Goal: Task Accomplishment & Management: Complete application form

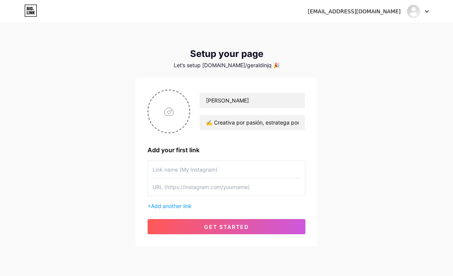
scroll to position [25, 0]
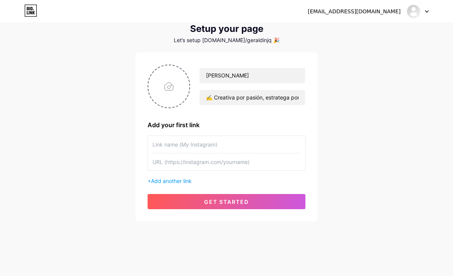
click at [257, 145] on input "text" at bounding box center [226, 144] width 148 height 17
type input "Portafolio Magnético"
click at [190, 164] on input "text" at bounding box center [226, 161] width 148 height 17
click at [241, 164] on input "text" at bounding box center [226, 161] width 148 height 17
paste input "[URL][DOMAIN_NAME]"
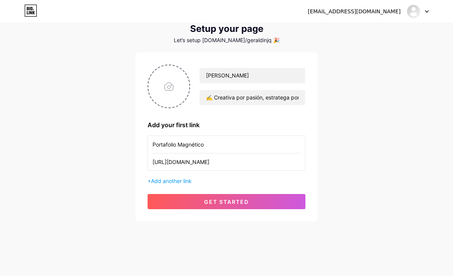
type input "[URL][DOMAIN_NAME]"
click at [191, 184] on div "+ Add another link" at bounding box center [226, 181] width 158 height 8
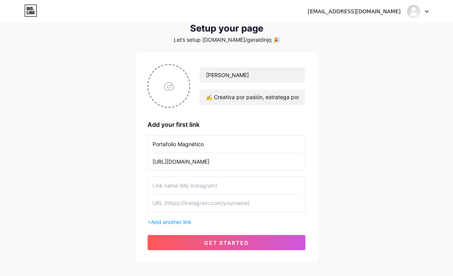
click at [235, 188] on input "text" at bounding box center [226, 185] width 148 height 17
type input "TikTok"
click at [251, 199] on input "text" at bounding box center [226, 202] width 148 height 17
click at [195, 210] on input "text" at bounding box center [226, 202] width 148 height 17
paste input "[URL][DOMAIN_NAME]"
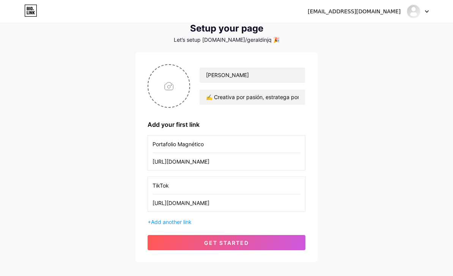
type input "[URL][DOMAIN_NAME]"
click at [183, 225] on span "Add another link" at bounding box center [171, 221] width 41 height 6
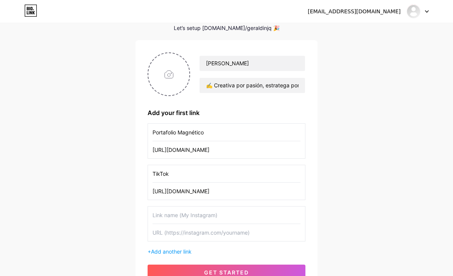
scroll to position [38, 0]
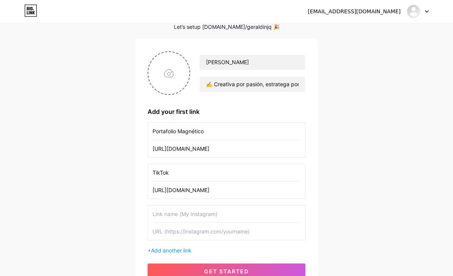
click at [198, 216] on input "text" at bounding box center [226, 213] width 148 height 17
click at [231, 238] on input "text" at bounding box center [226, 231] width 148 height 17
click at [281, 218] on input "Freebies en [GEOGRAPHIC_DATA]" at bounding box center [226, 213] width 148 height 17
type input "Freebies en [GEOGRAPHIC_DATA] - FW"
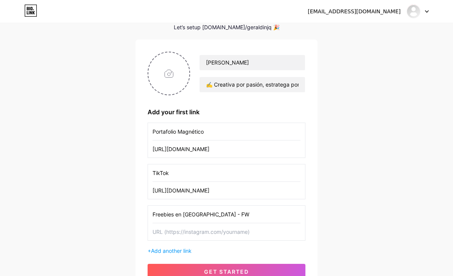
click at [266, 228] on input "text" at bounding box center [226, 231] width 148 height 17
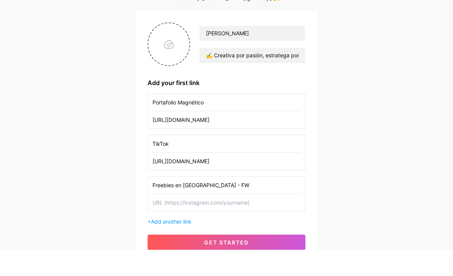
scroll to position [42, 0]
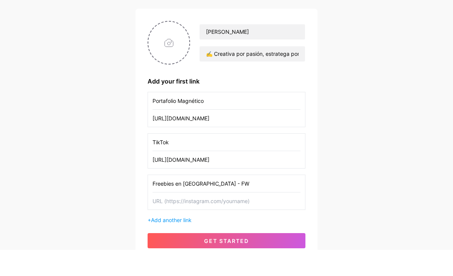
click at [170, 48] on input "file" at bounding box center [168, 69] width 41 height 42
type input "C:\fakepath\Diseño sin título.zip - 2.png"
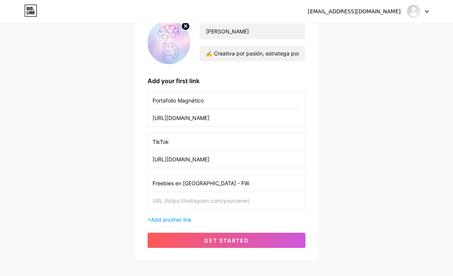
click at [282, 202] on input "text" at bounding box center [226, 200] width 148 height 17
